Goal: Find specific page/section: Find specific page/section

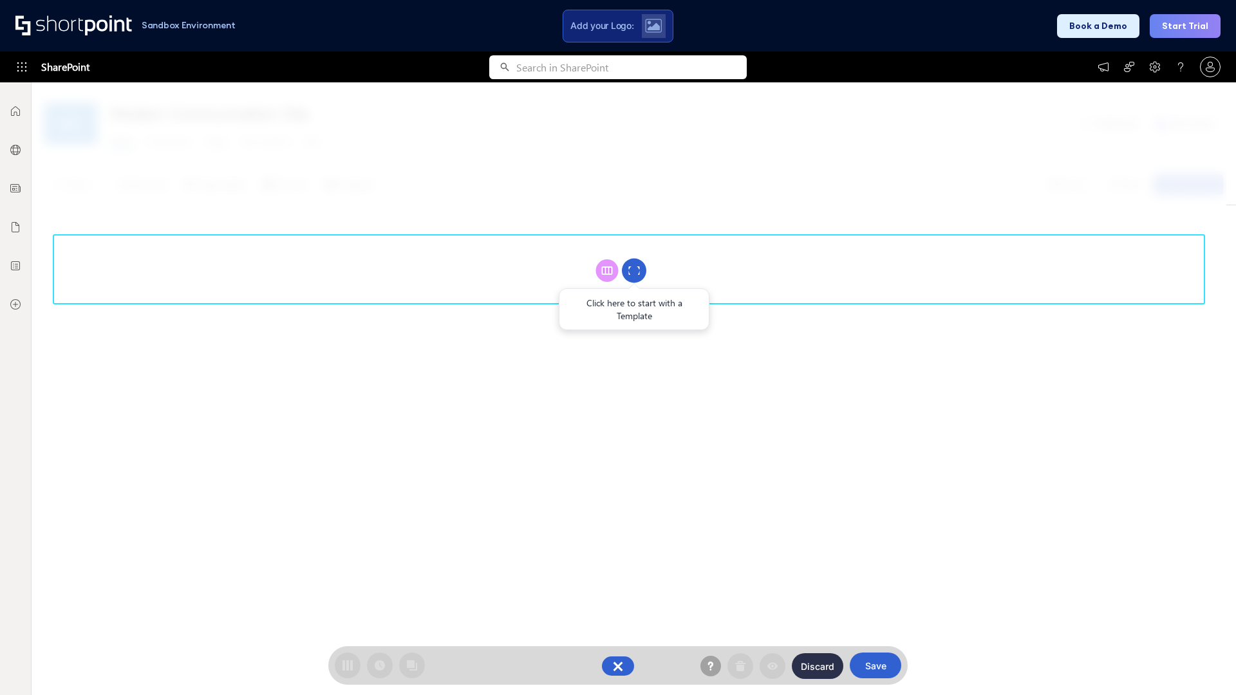
click at [634, 270] on circle at bounding box center [634, 271] width 24 height 24
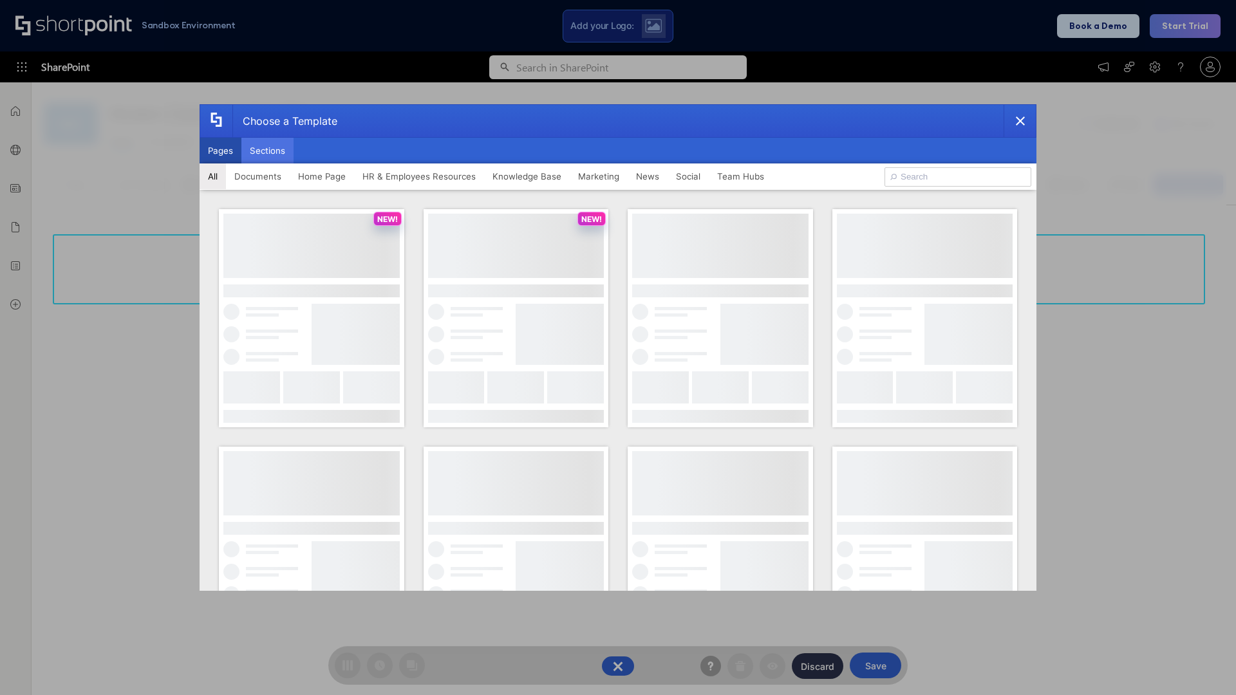
click at [267, 151] on button "Sections" at bounding box center [267, 151] width 52 height 26
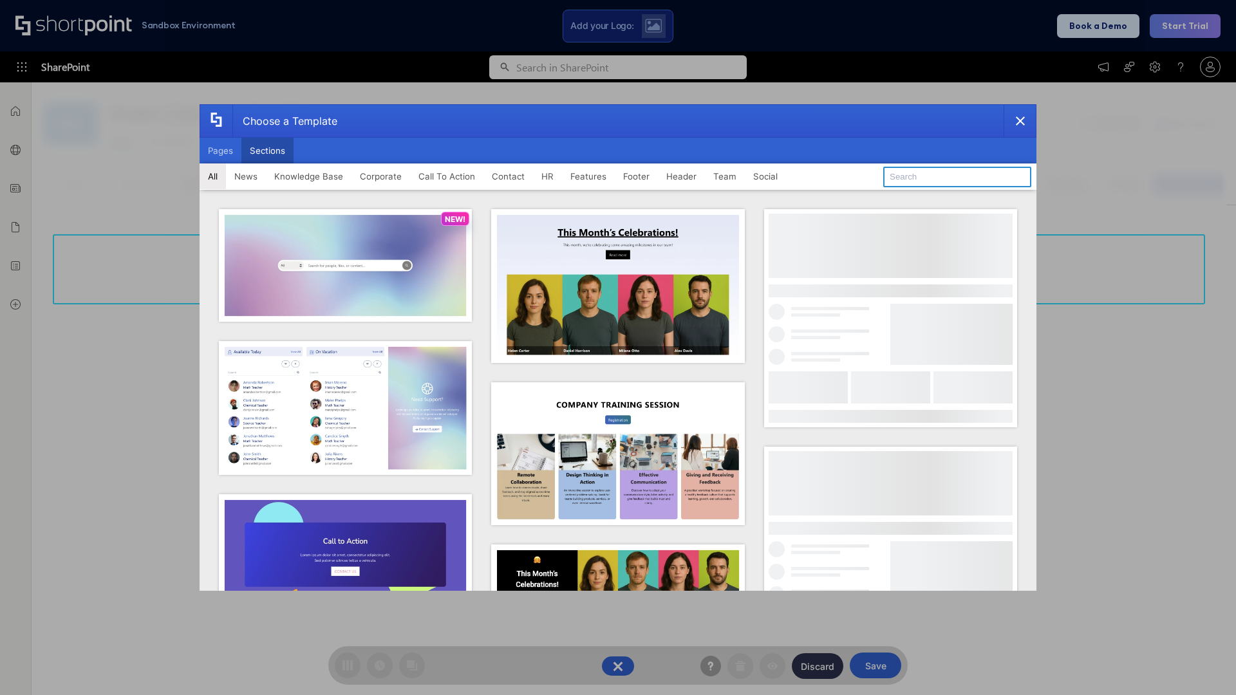
type input "Meet The Team"
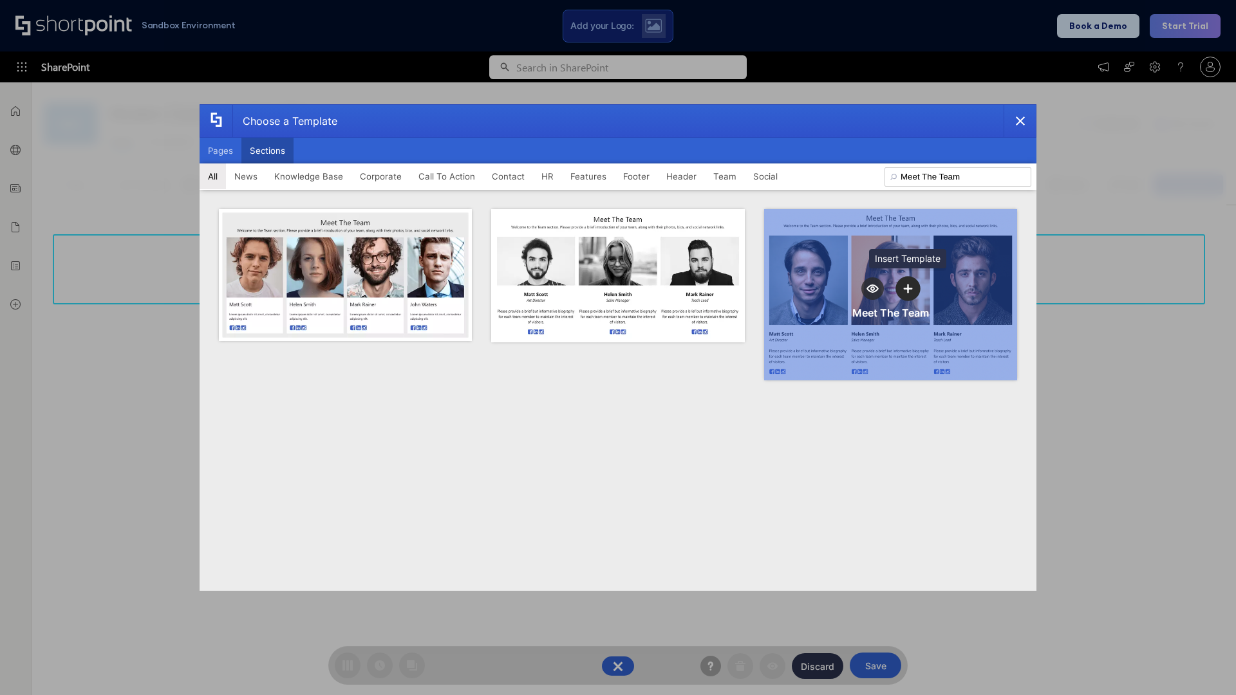
click at [908, 288] on icon "template selector" at bounding box center [908, 288] width 9 height 9
